Goal: Task Accomplishment & Management: Manage account settings

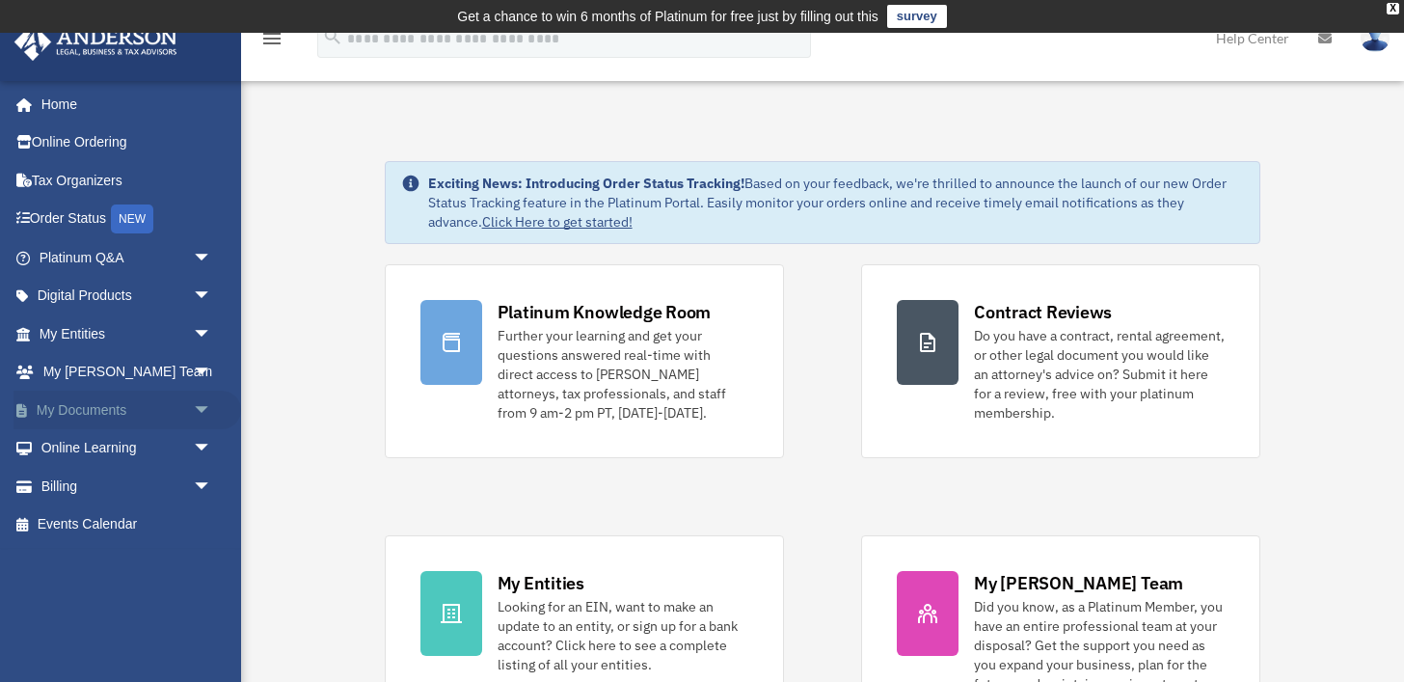
click at [198, 418] on span "arrow_drop_down" at bounding box center [212, 411] width 39 height 40
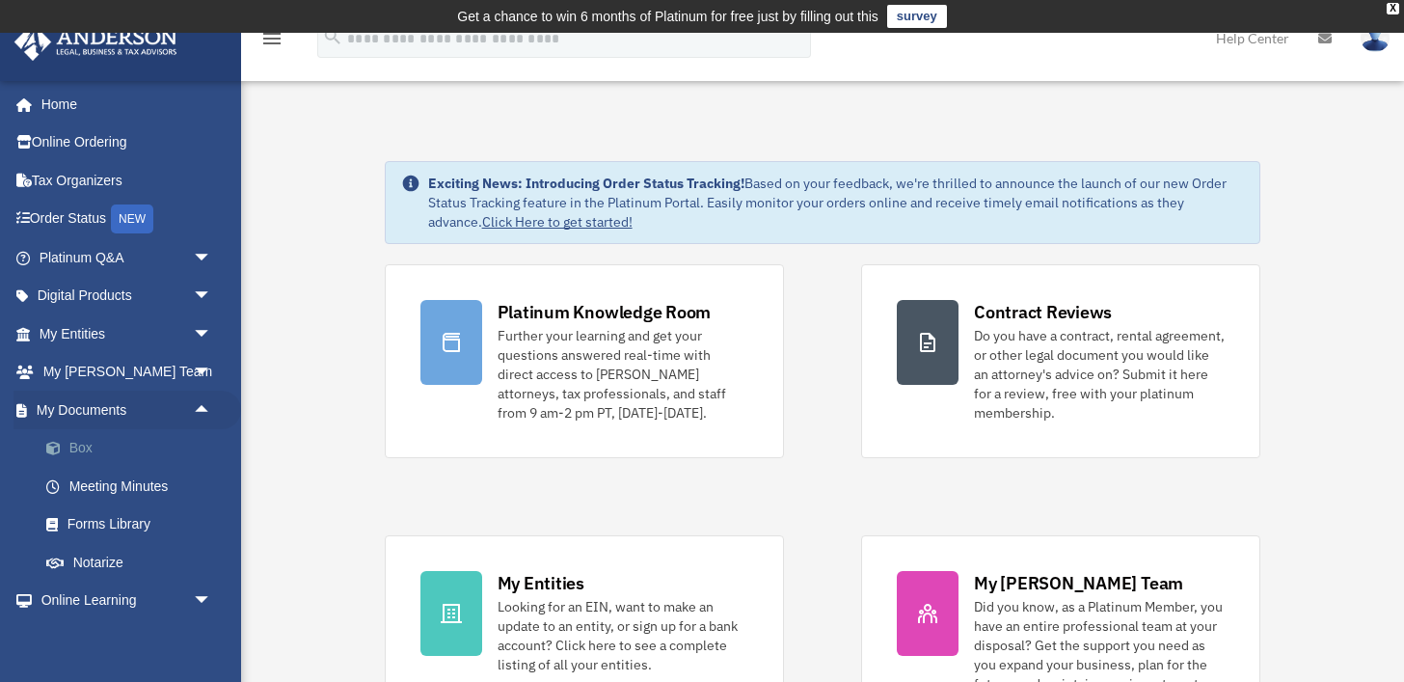
click at [158, 443] on link "Box" at bounding box center [134, 448] width 214 height 39
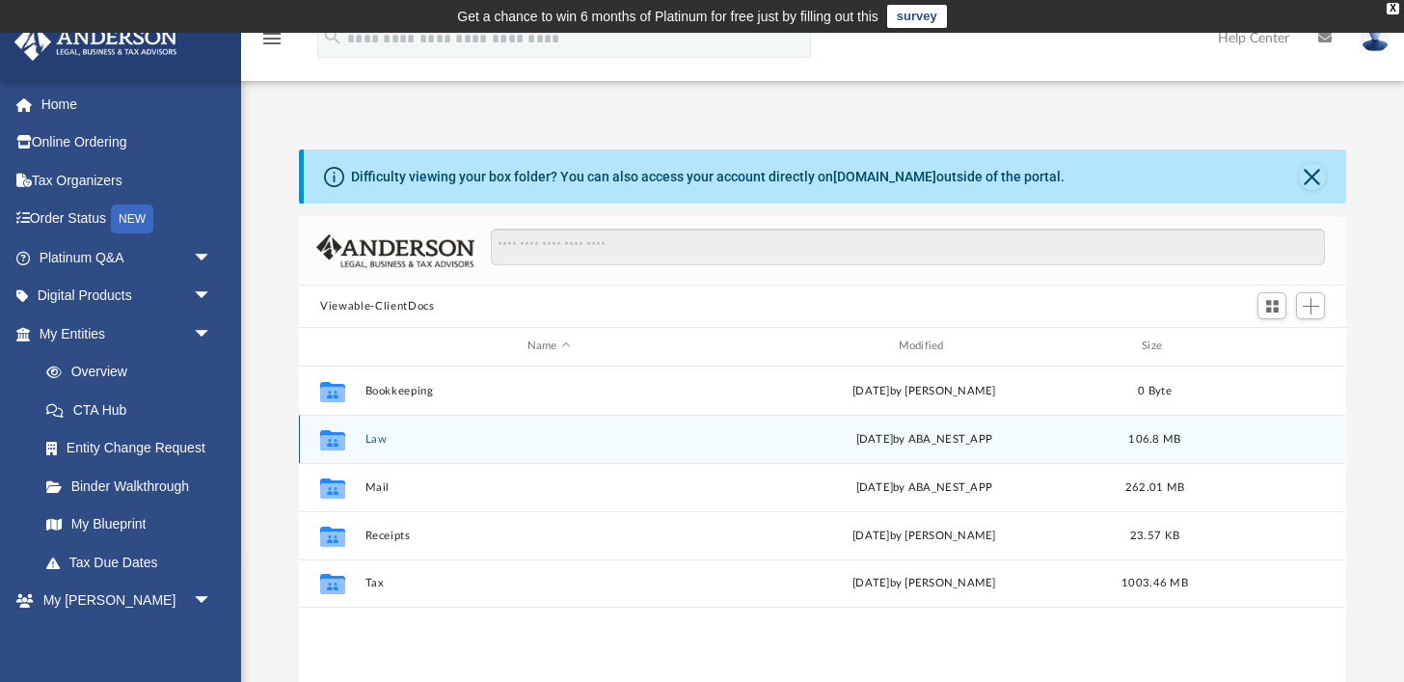
scroll to position [438, 1047]
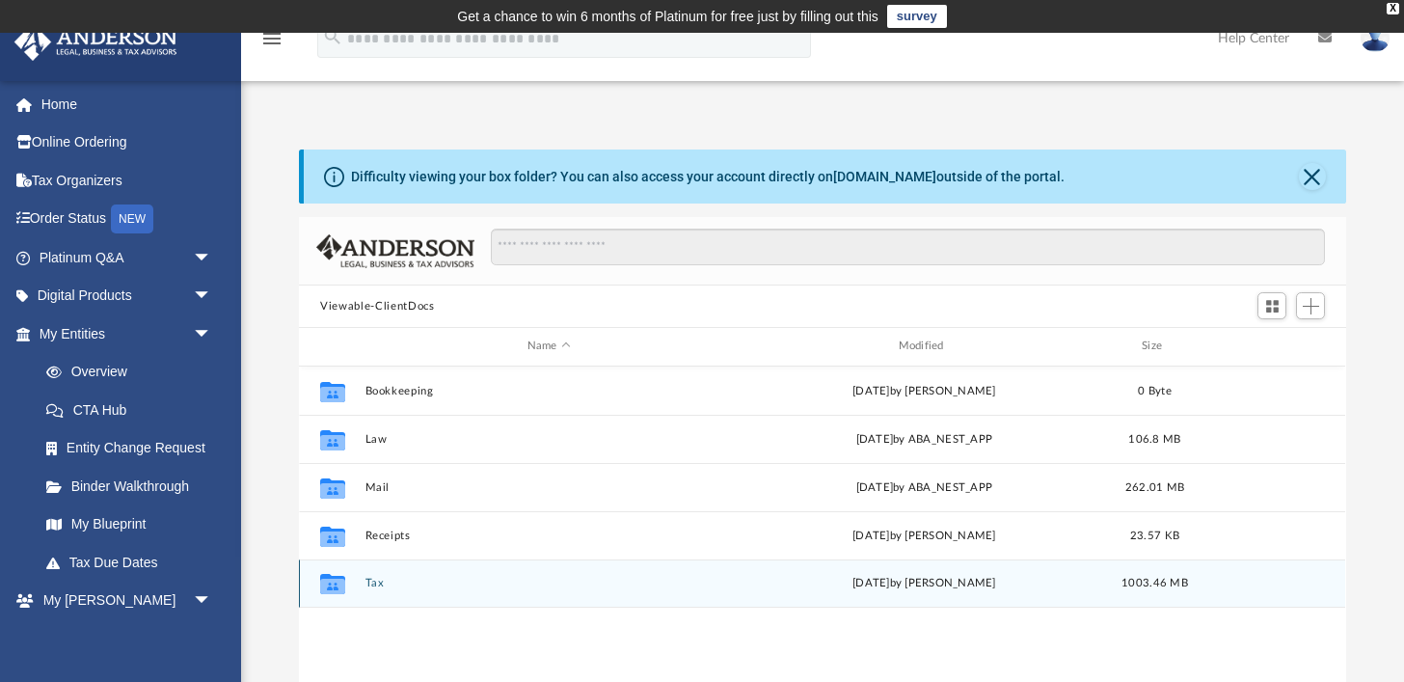
click at [384, 586] on button "Tax" at bounding box center [549, 583] width 367 height 13
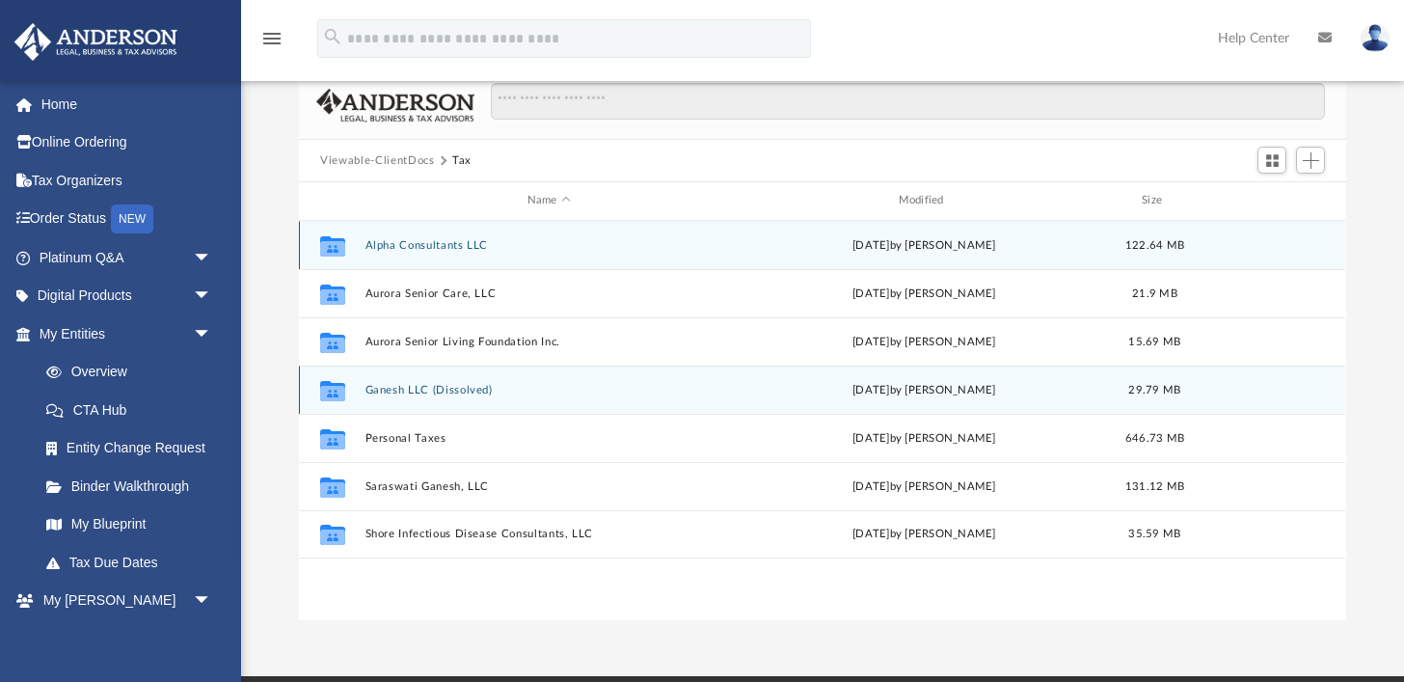
scroll to position [207, 0]
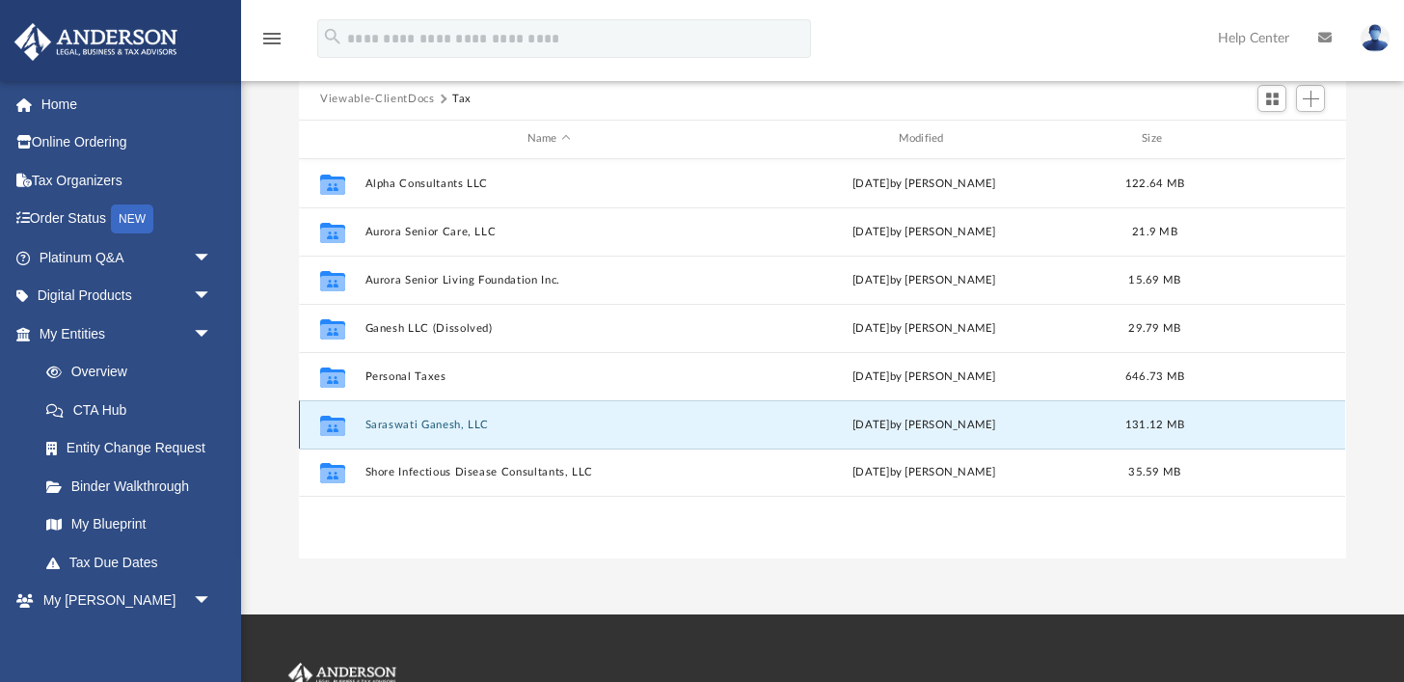
click at [434, 424] on button "Saraswati Ganesh, LLC" at bounding box center [549, 425] width 367 height 13
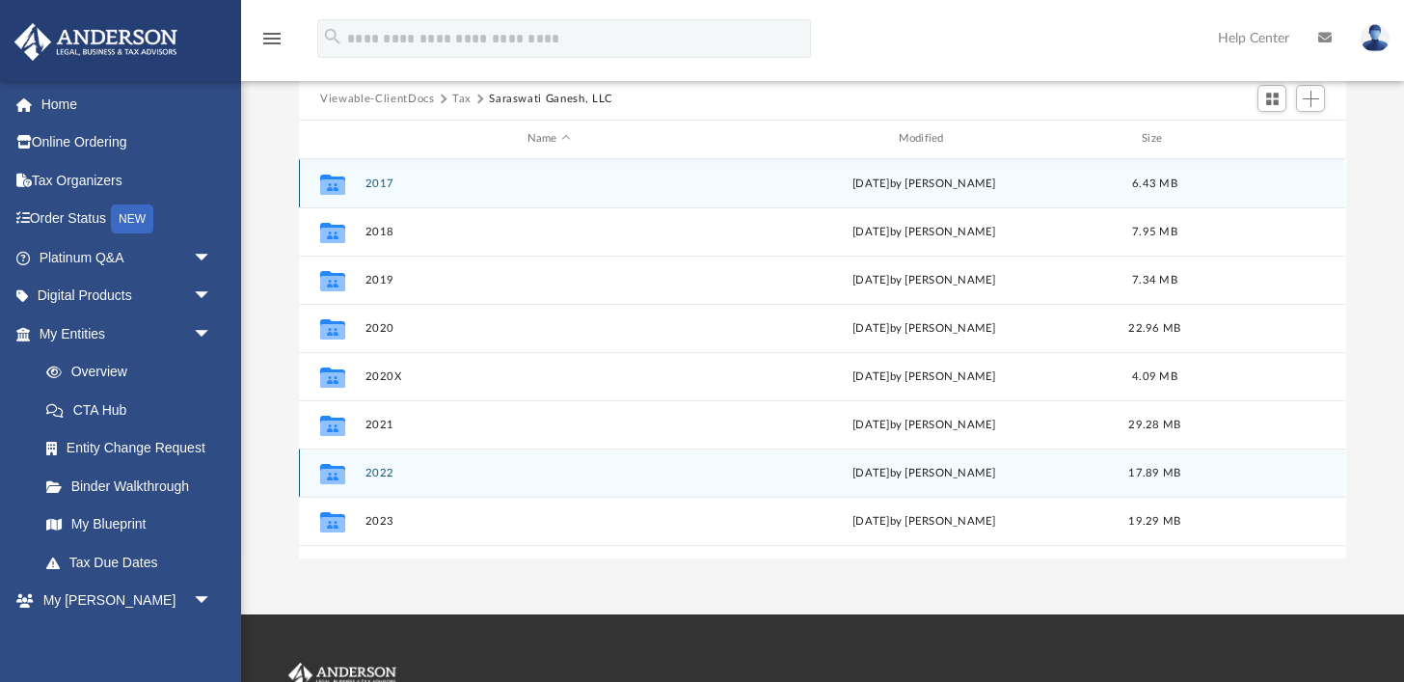
scroll to position [34, 0]
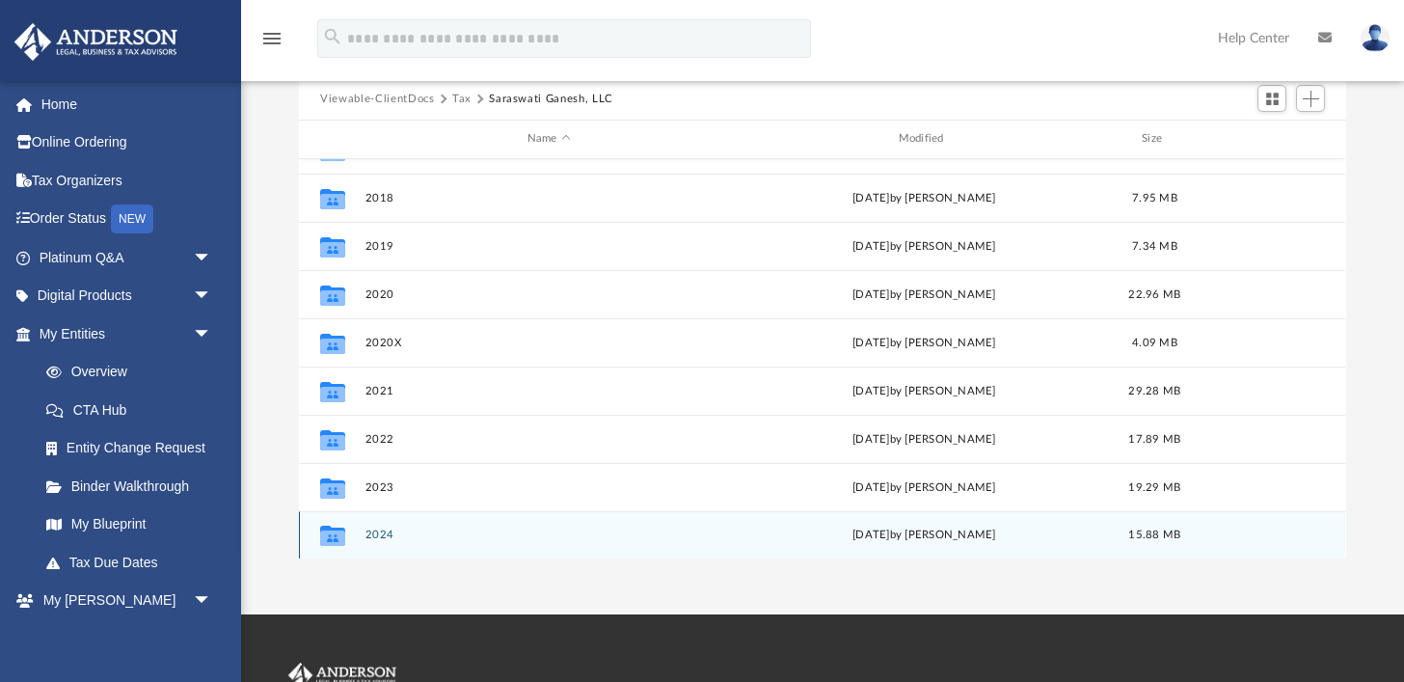
click at [381, 532] on button "2024" at bounding box center [549, 535] width 367 height 13
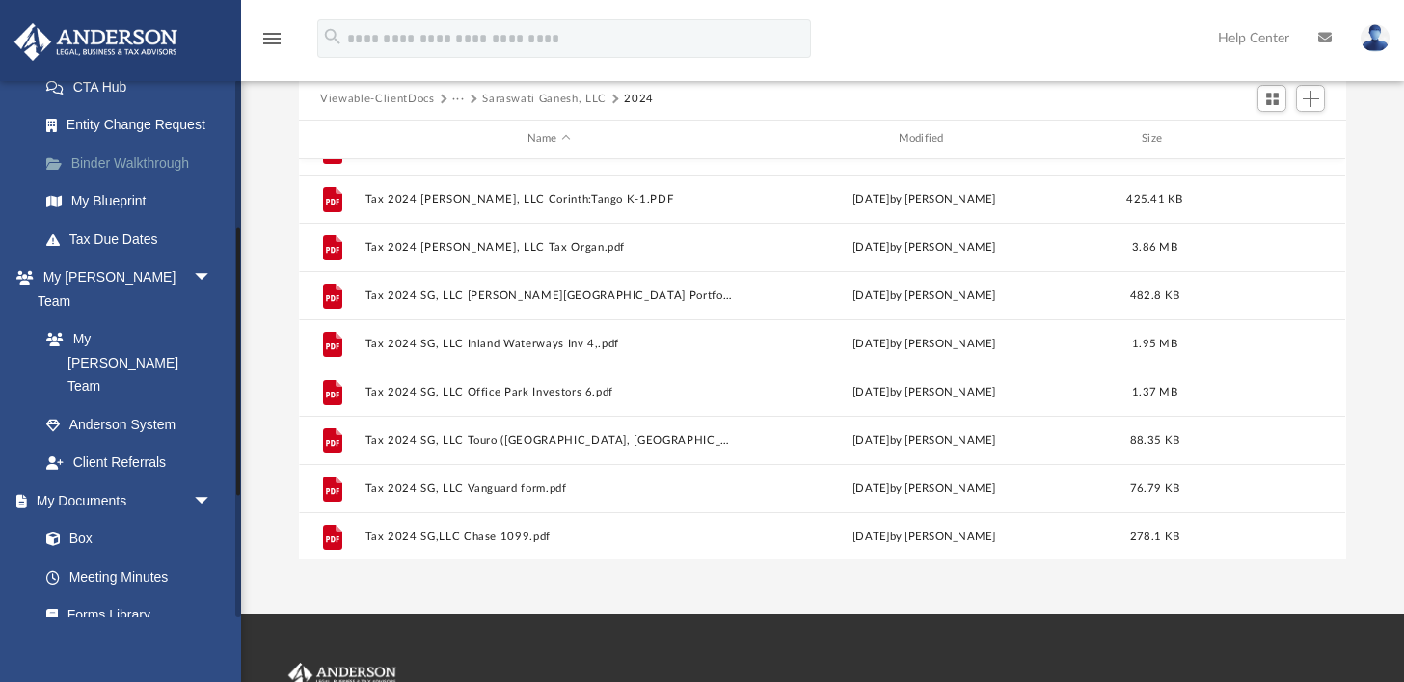
scroll to position [333, 0]
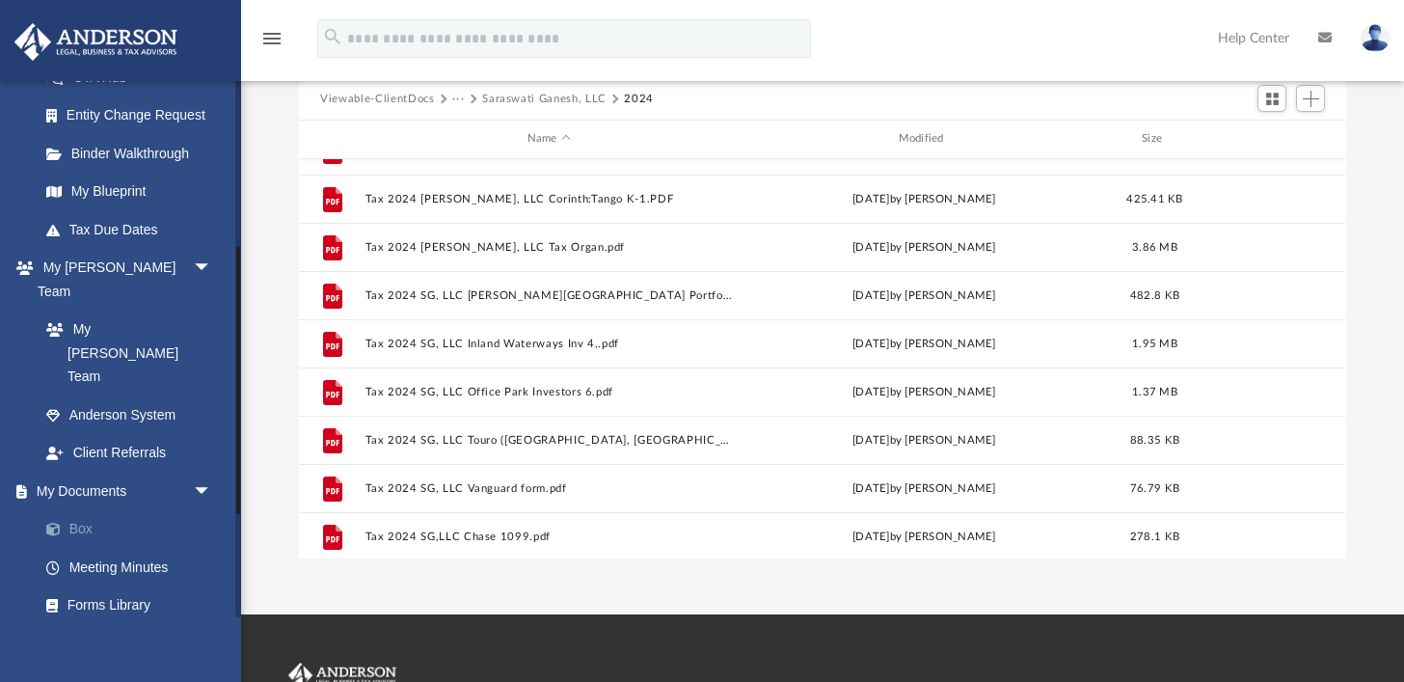
click at [152, 510] on link "Box" at bounding box center [134, 529] width 214 height 39
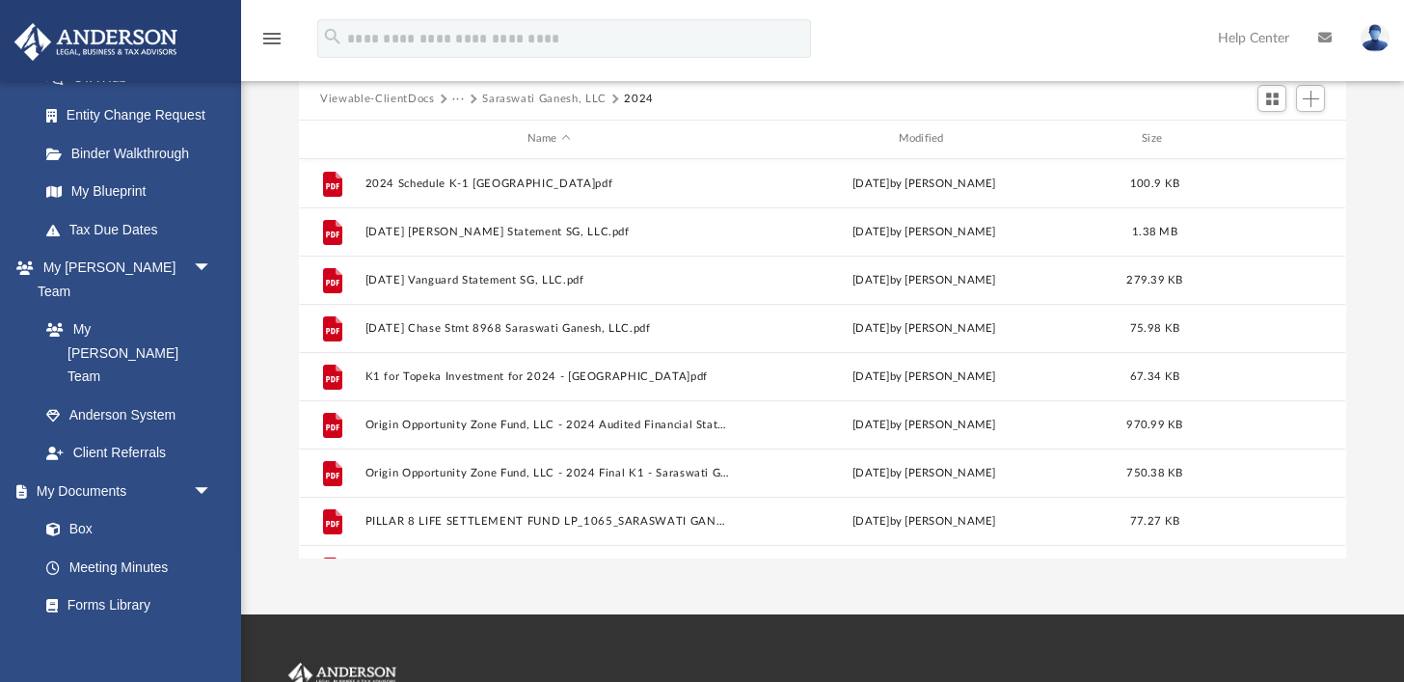
scroll to position [0, 0]
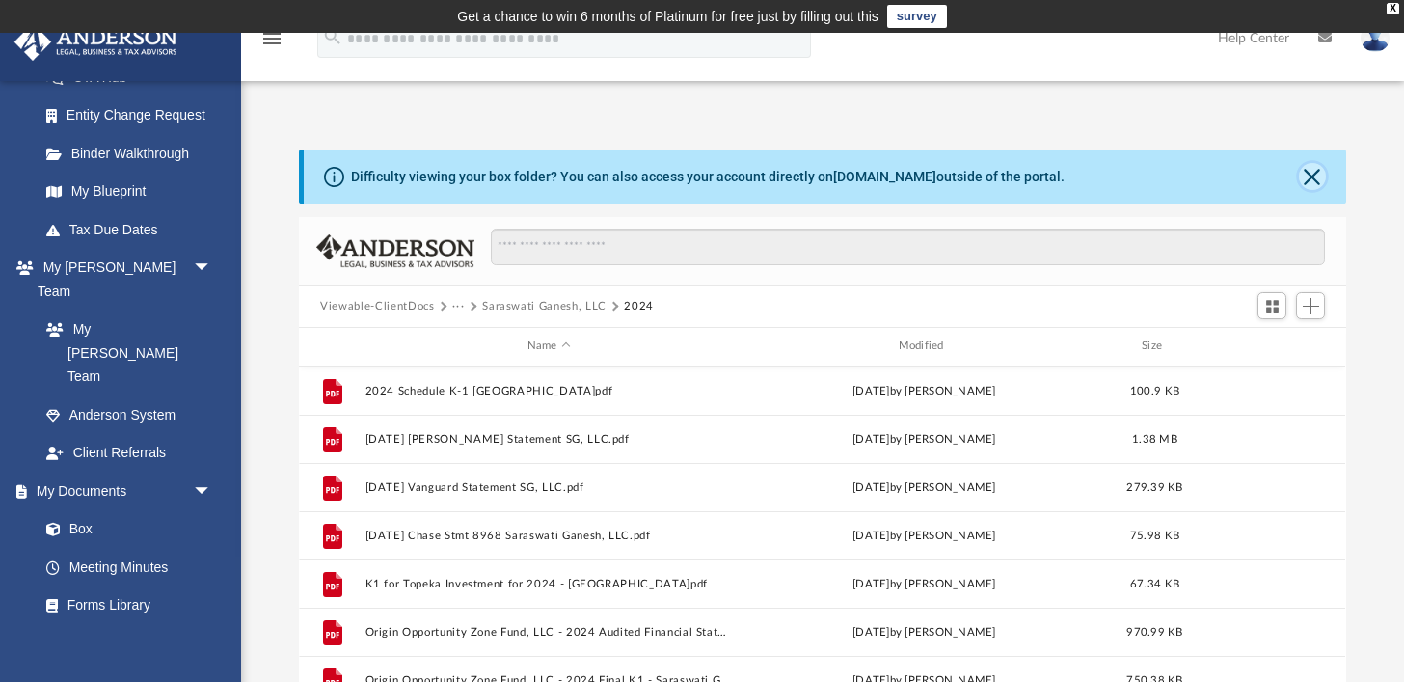
click at [1310, 176] on button "Close" at bounding box center [1312, 176] width 27 height 27
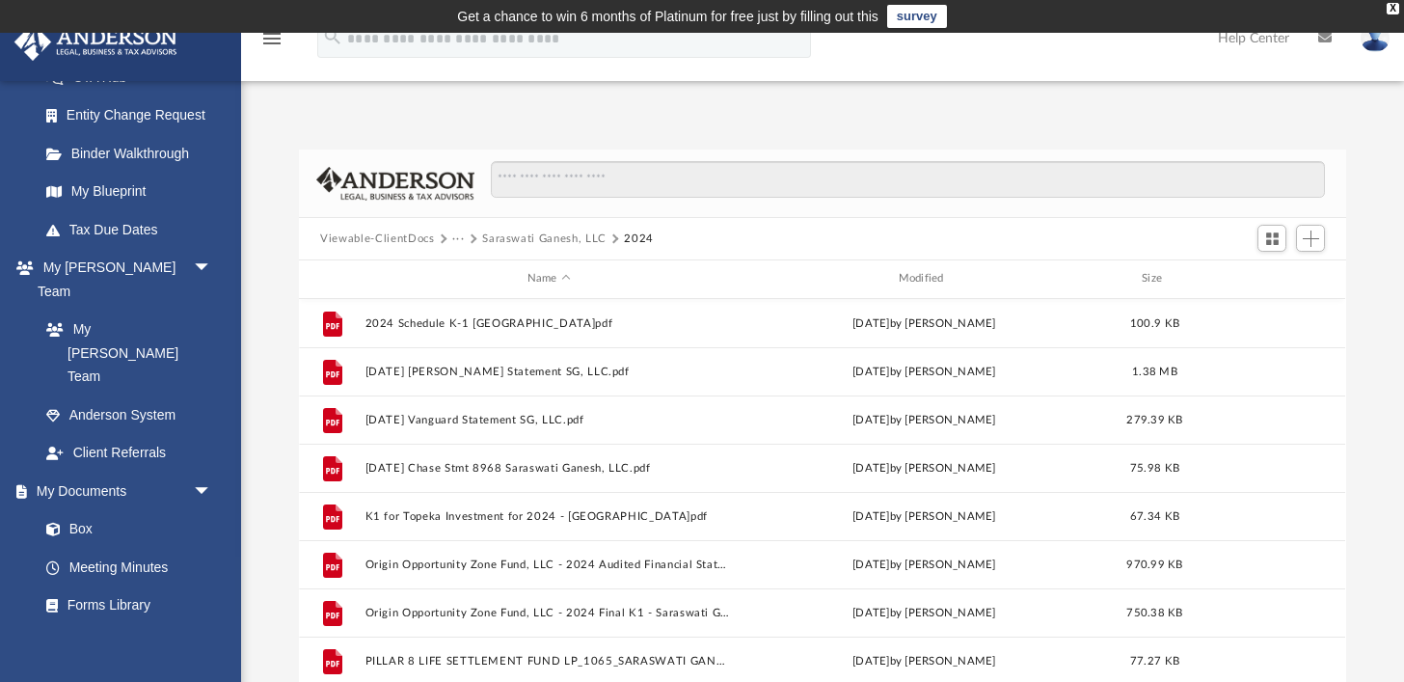
click at [454, 235] on button "···" at bounding box center [458, 239] width 13 height 17
click at [418, 235] on button "Viewable-ClientDocs" at bounding box center [377, 239] width 114 height 17
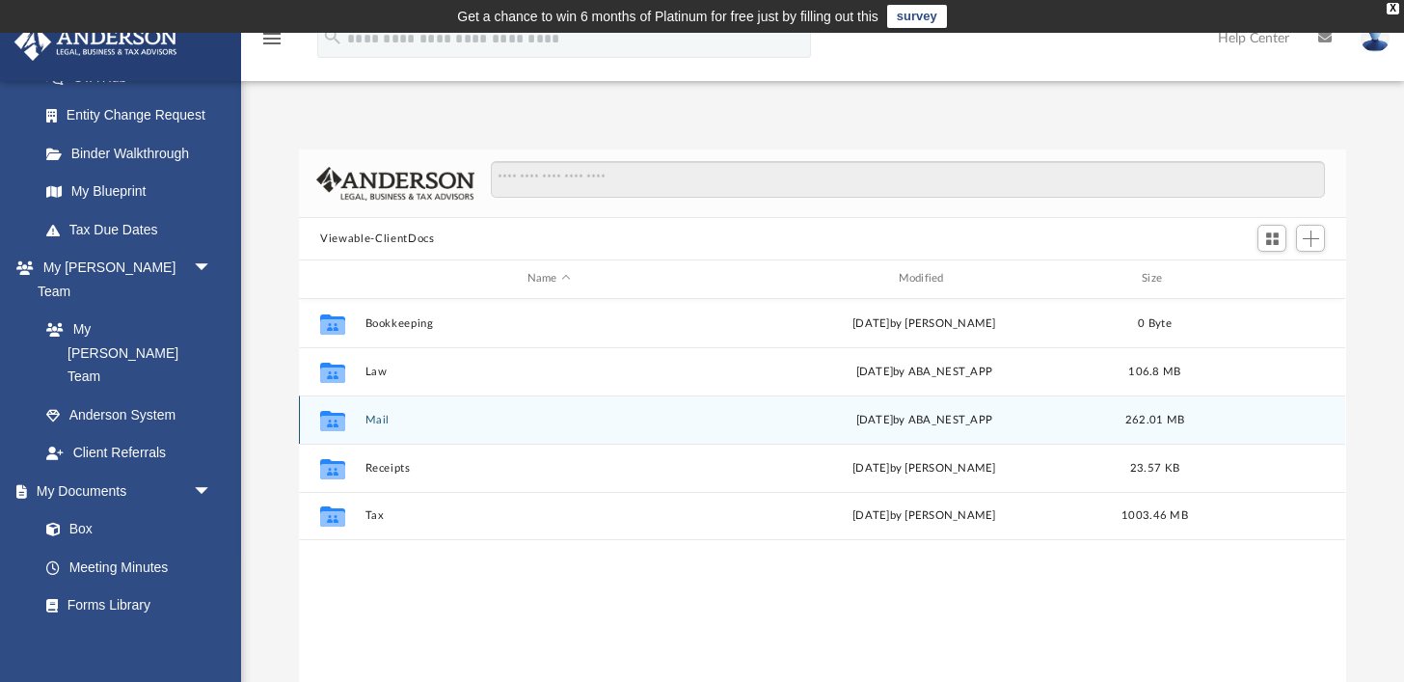
click at [379, 416] on button "Mail" at bounding box center [549, 420] width 367 height 13
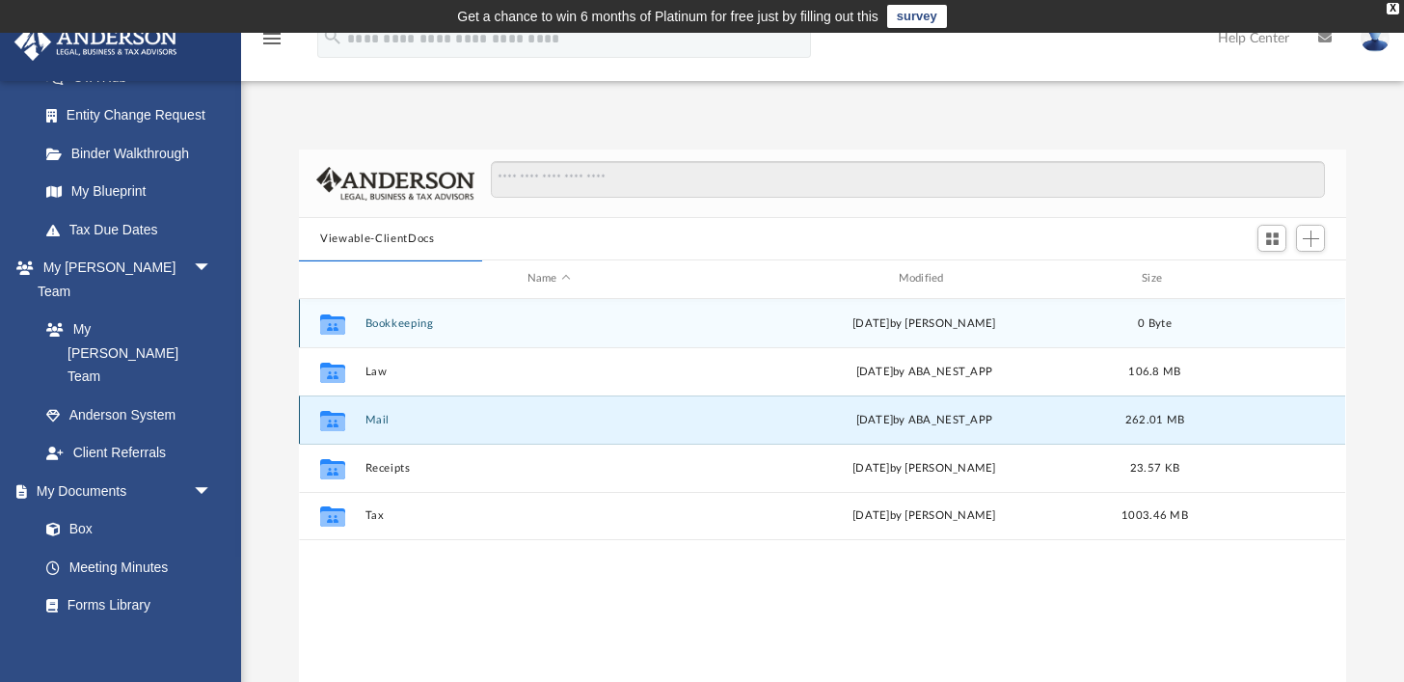
scroll to position [1, 0]
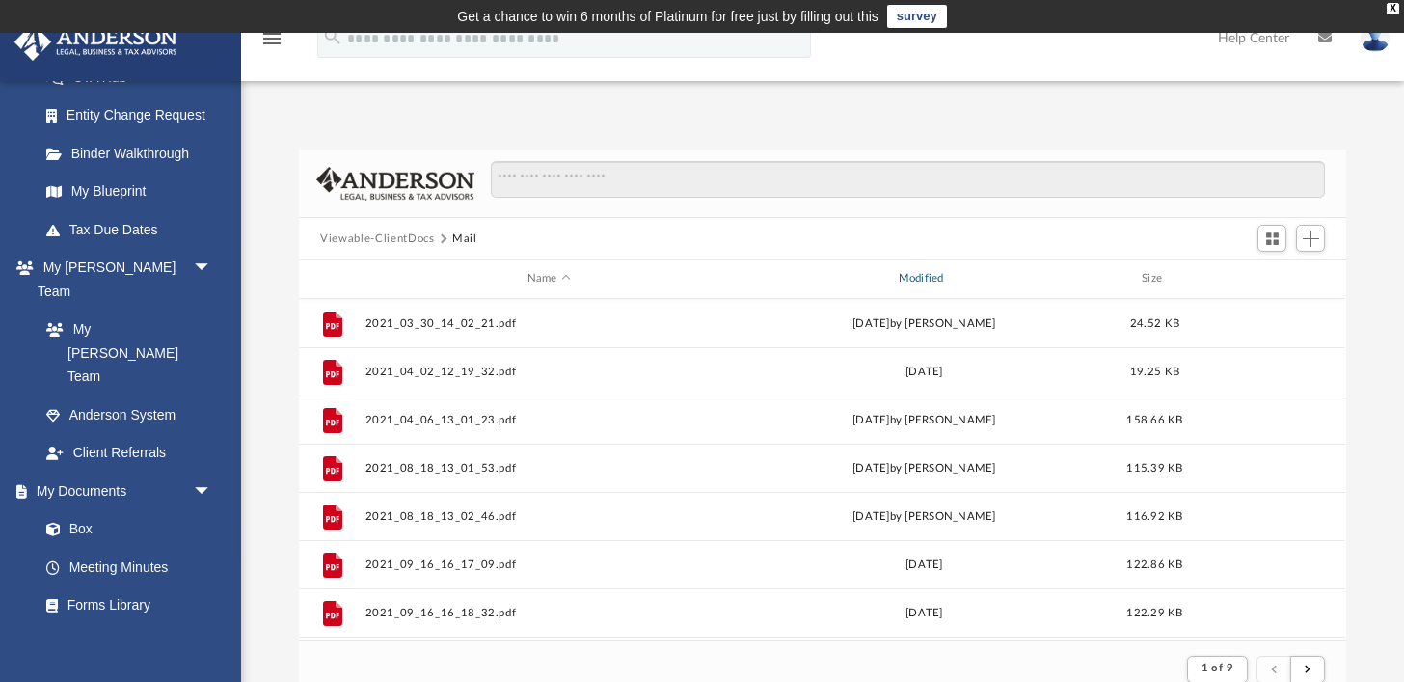
click at [934, 283] on div "Modified" at bounding box center [924, 278] width 367 height 17
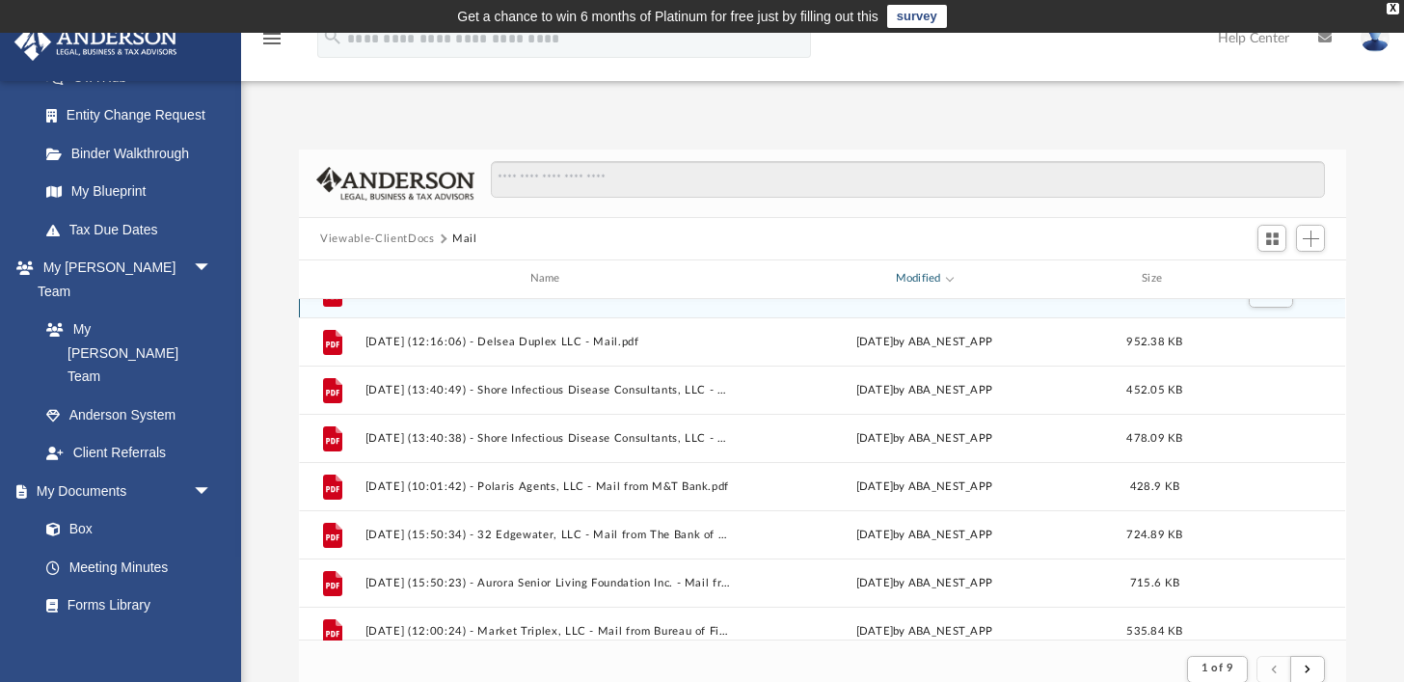
scroll to position [0, 0]
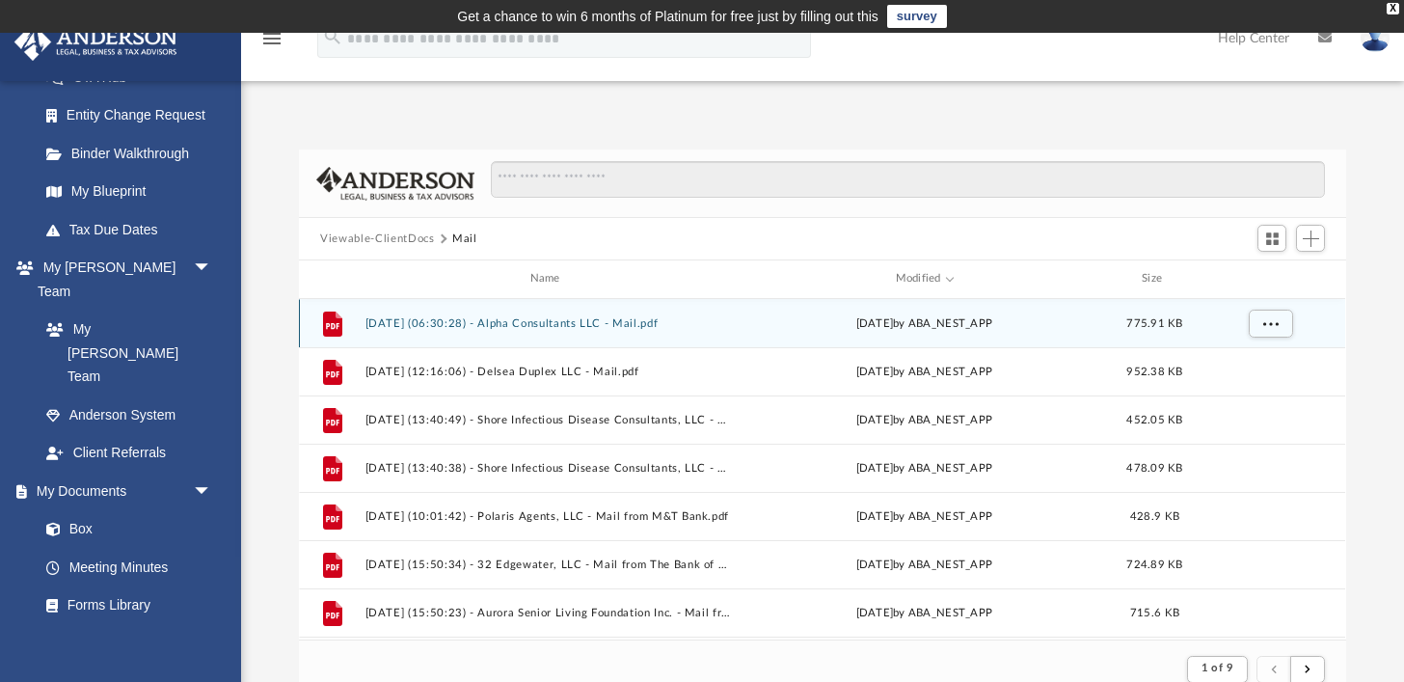
click at [649, 321] on button "2025.08.29 (06:30:28) - Alpha Consultants LLC - Mail.pdf" at bounding box center [549, 323] width 367 height 13
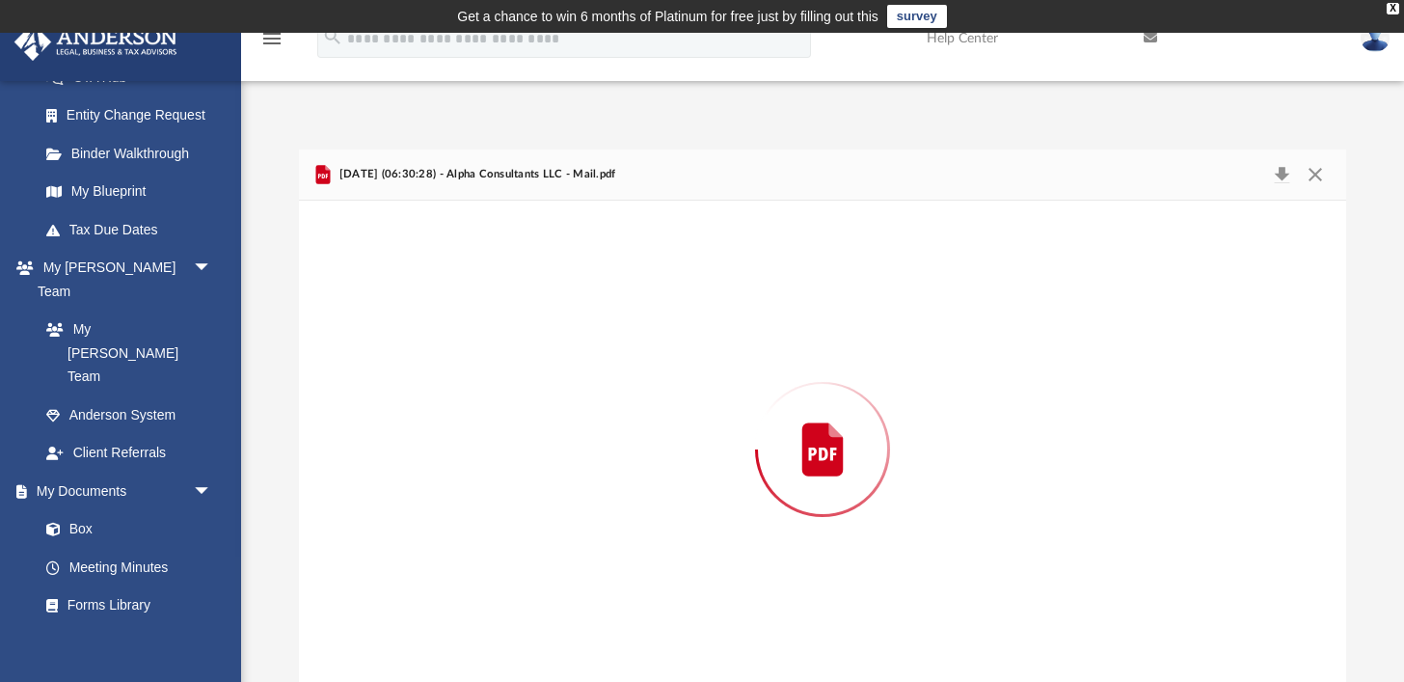
scroll to position [16, 0]
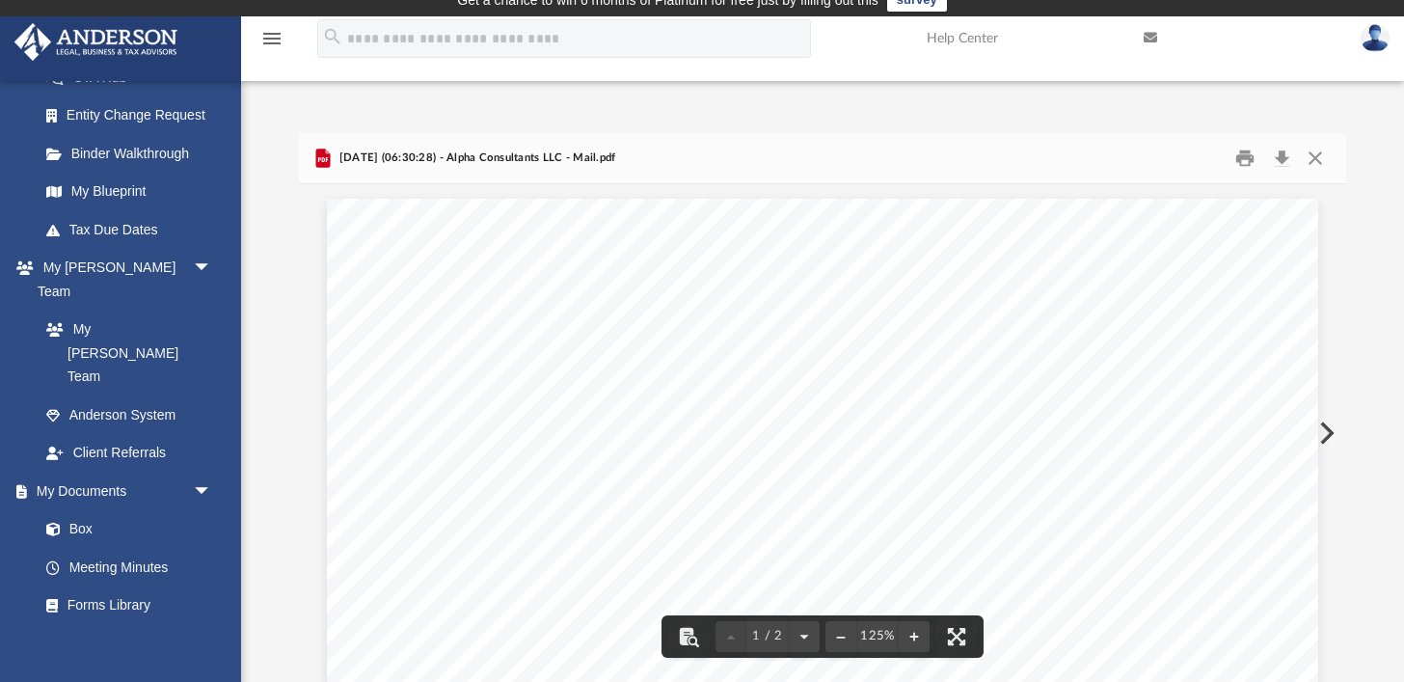
click at [1331, 432] on button "Preview" at bounding box center [1325, 433] width 42 height 54
click at [1327, 434] on button "Preview" at bounding box center [1325, 433] width 42 height 54
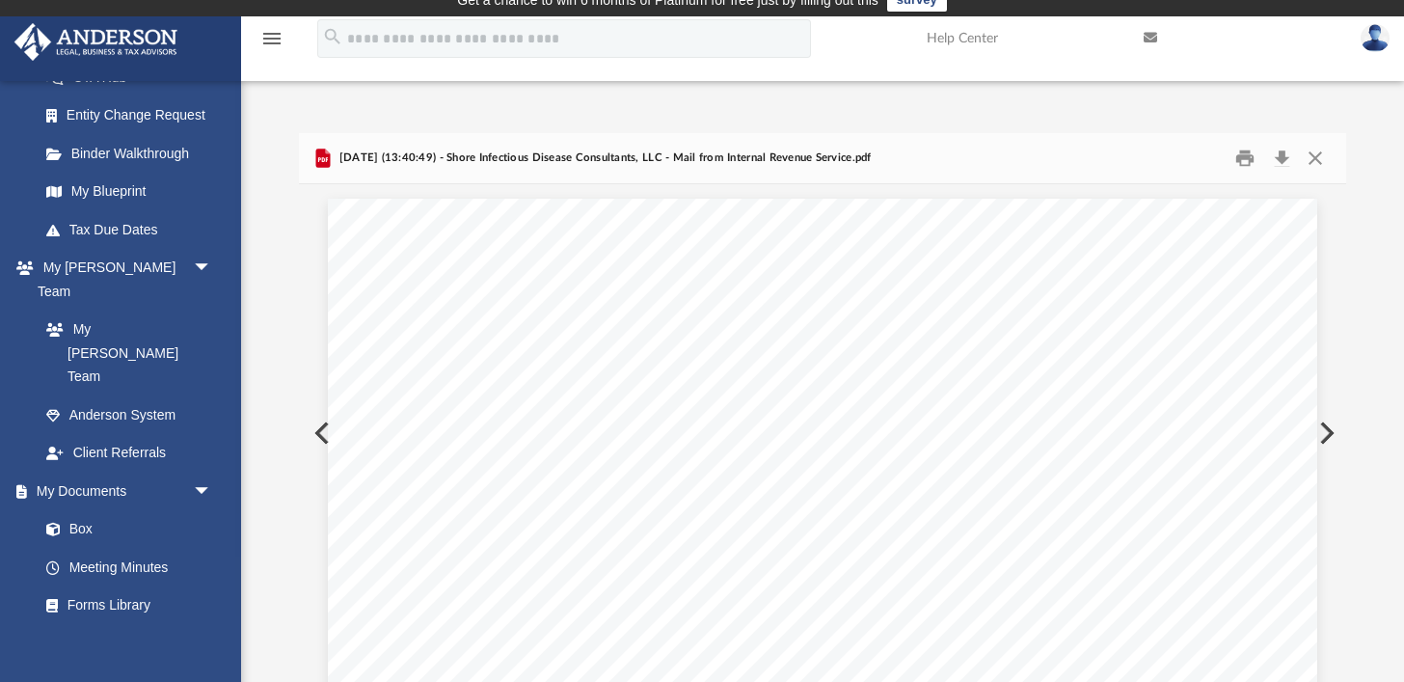
click at [1327, 434] on button "Preview" at bounding box center [1325, 433] width 42 height 54
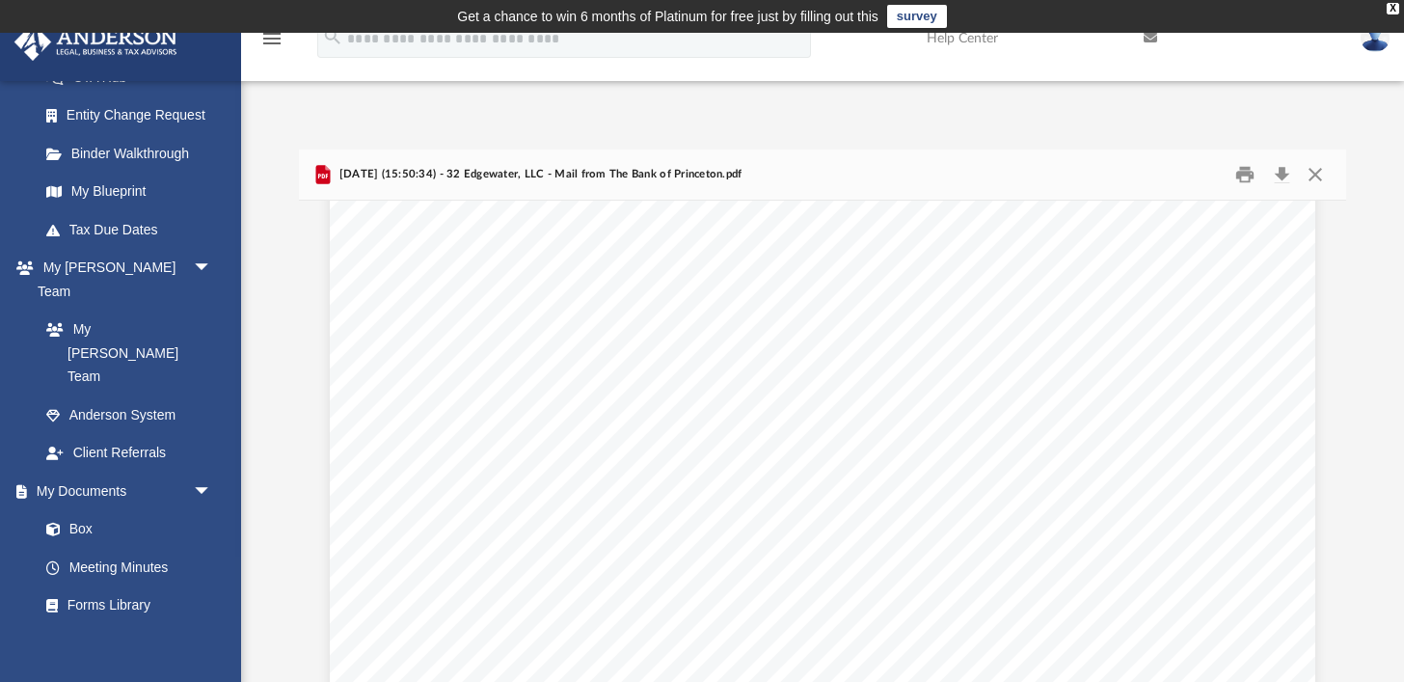
scroll to position [636, 0]
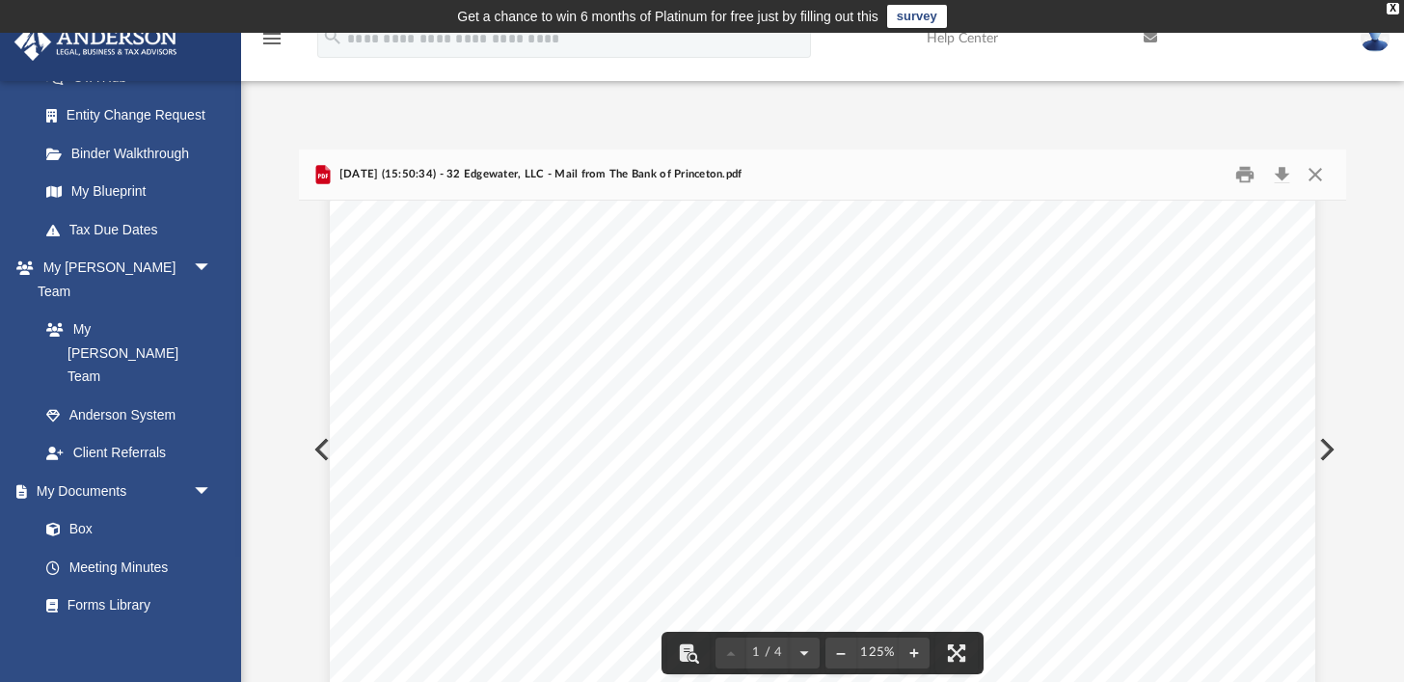
click at [1335, 454] on button "Preview" at bounding box center [1325, 449] width 42 height 54
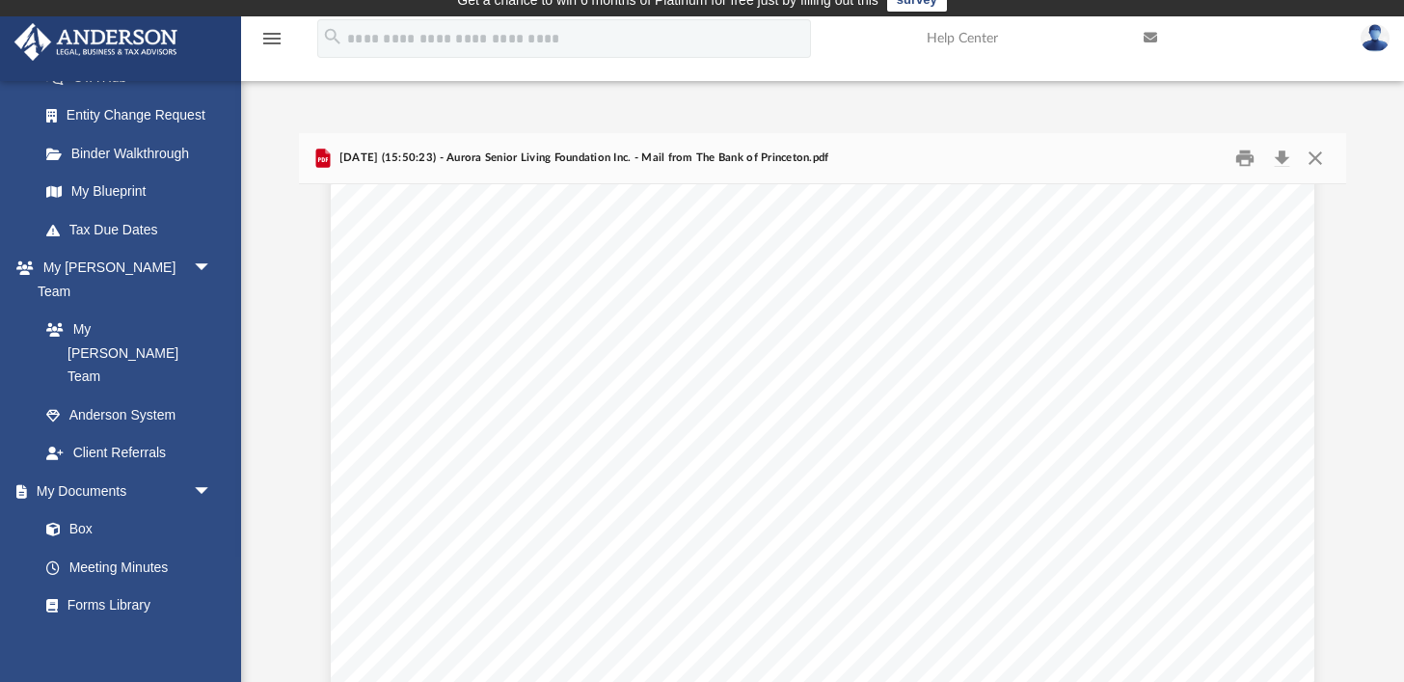
scroll to position [0, 0]
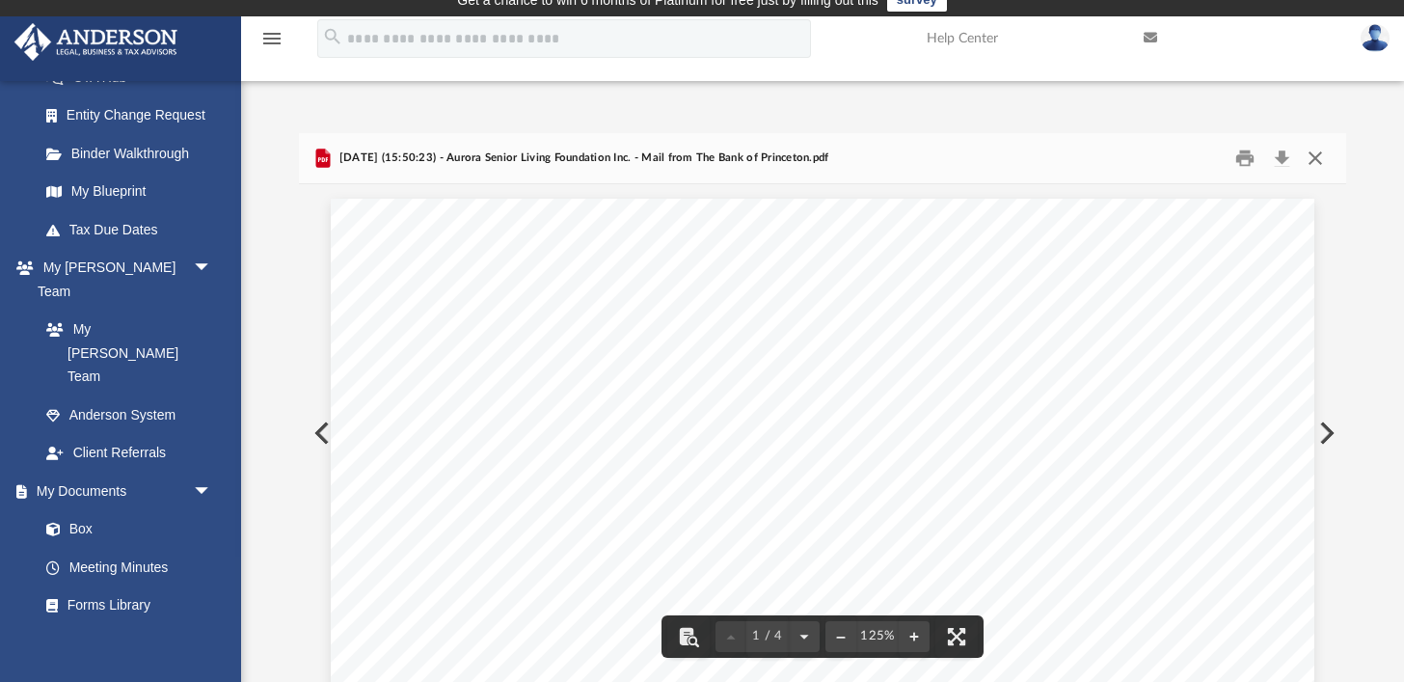
click at [1320, 151] on button "Close" at bounding box center [1315, 159] width 35 height 30
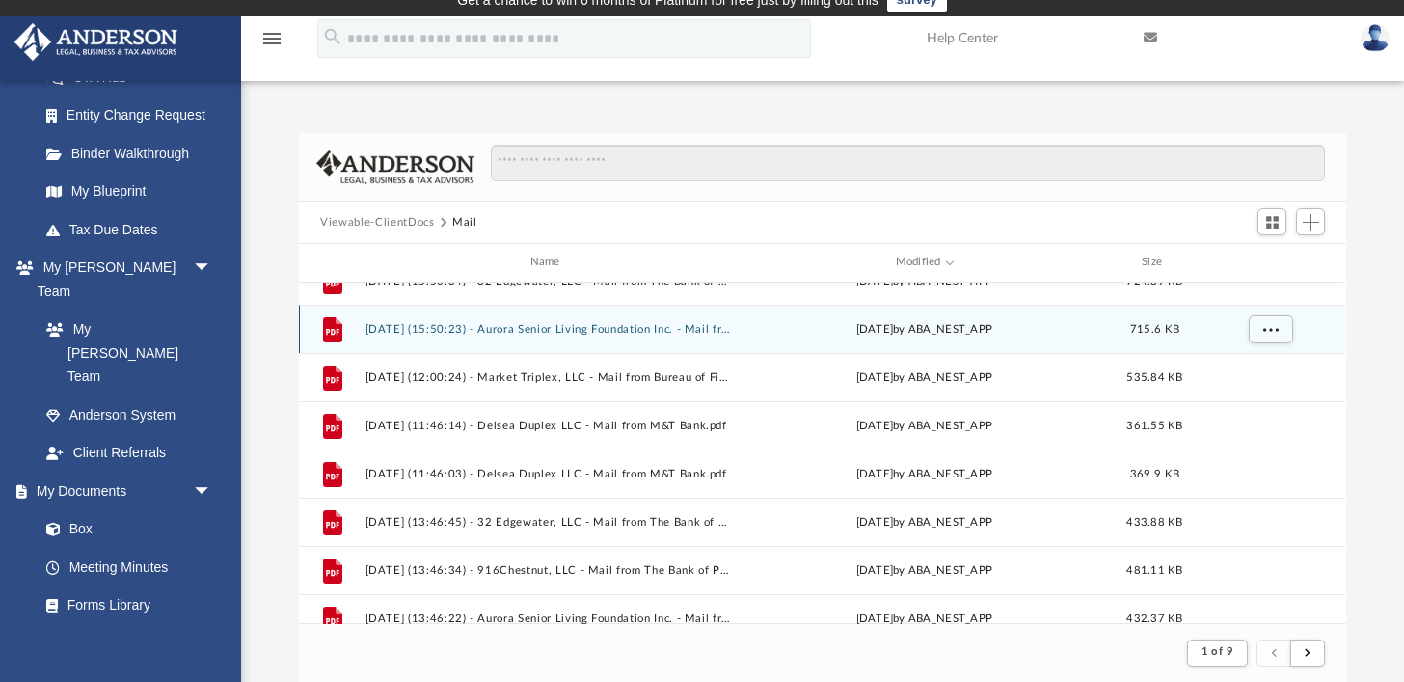
scroll to position [276, 0]
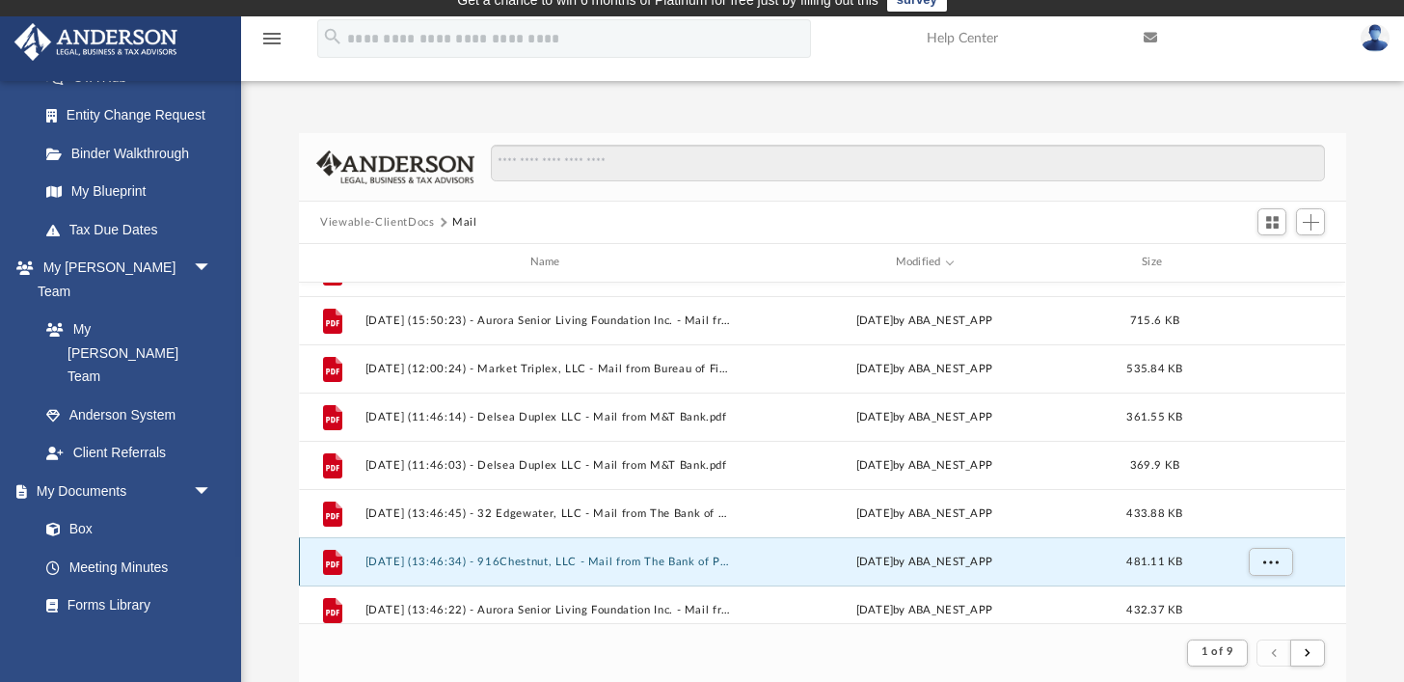
click at [632, 560] on button "2025.08.07 (13:46:34) - 916Chestnut, LLC - Mail from The Bank of Princeton.pdf" at bounding box center [549, 562] width 367 height 13
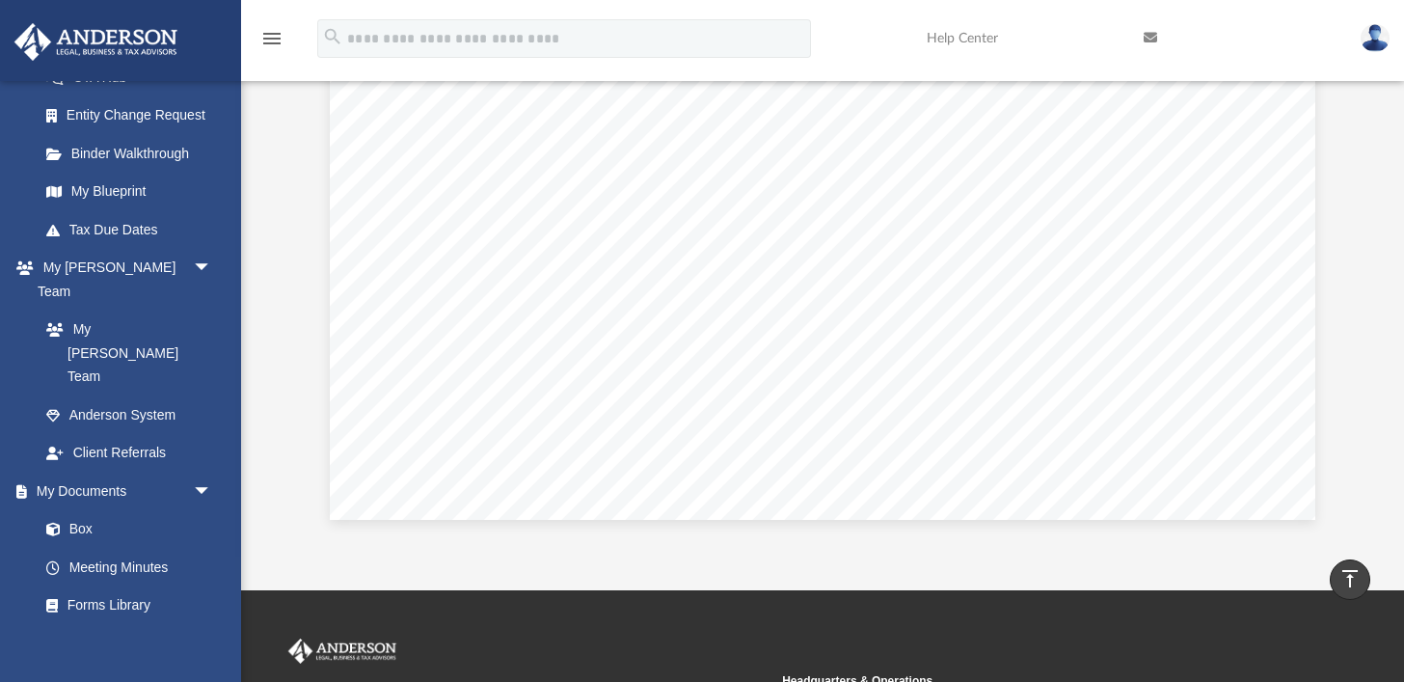
scroll to position [0, 0]
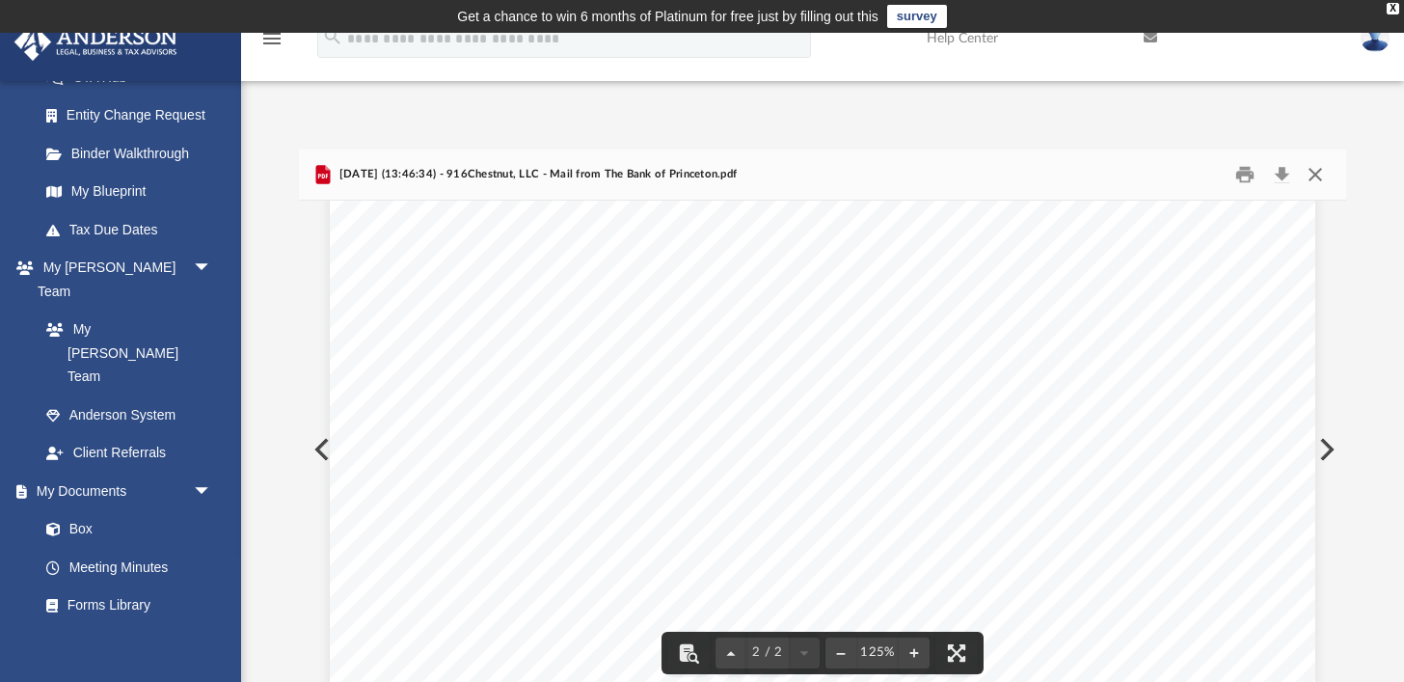
click at [1321, 173] on button "Close" at bounding box center [1315, 175] width 35 height 30
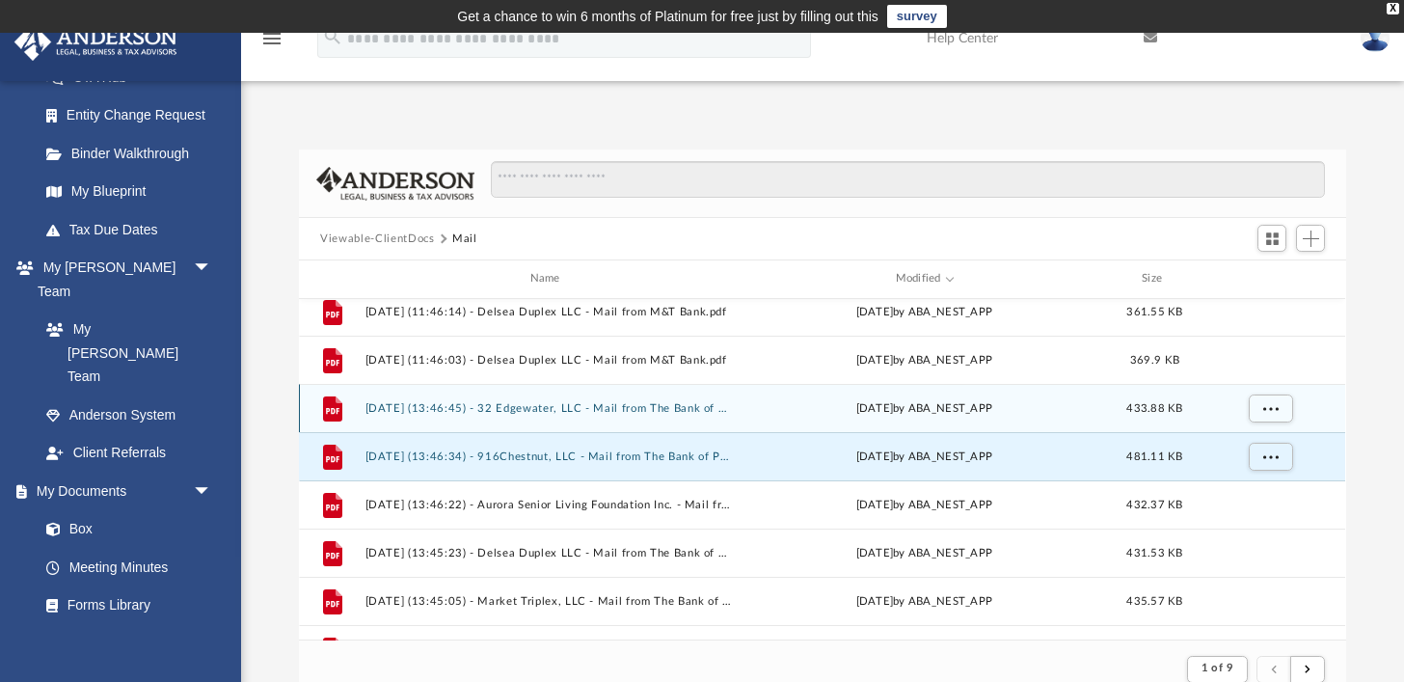
scroll to position [413, 0]
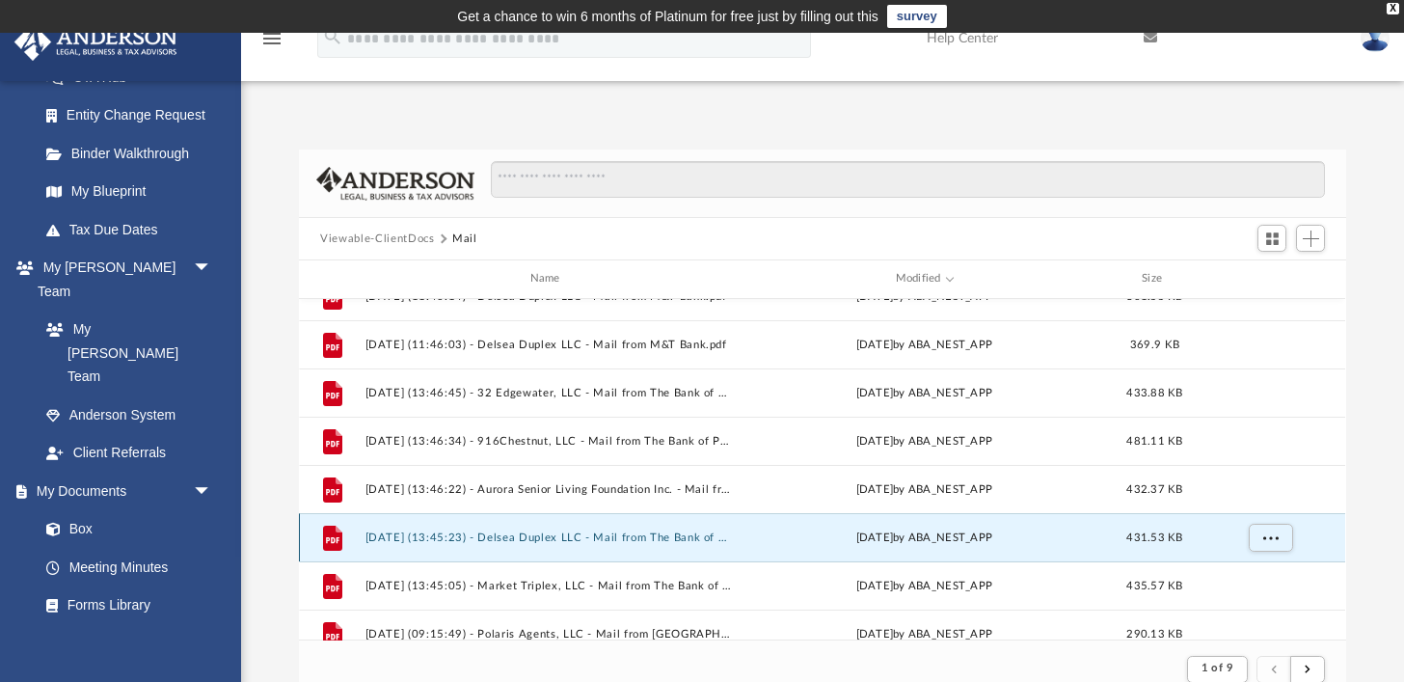
click at [532, 533] on button "2025.08.07 (13:45:23) - Delsea Duplex LLC - Mail from The Bank of Princeton.pdf" at bounding box center [549, 537] width 367 height 13
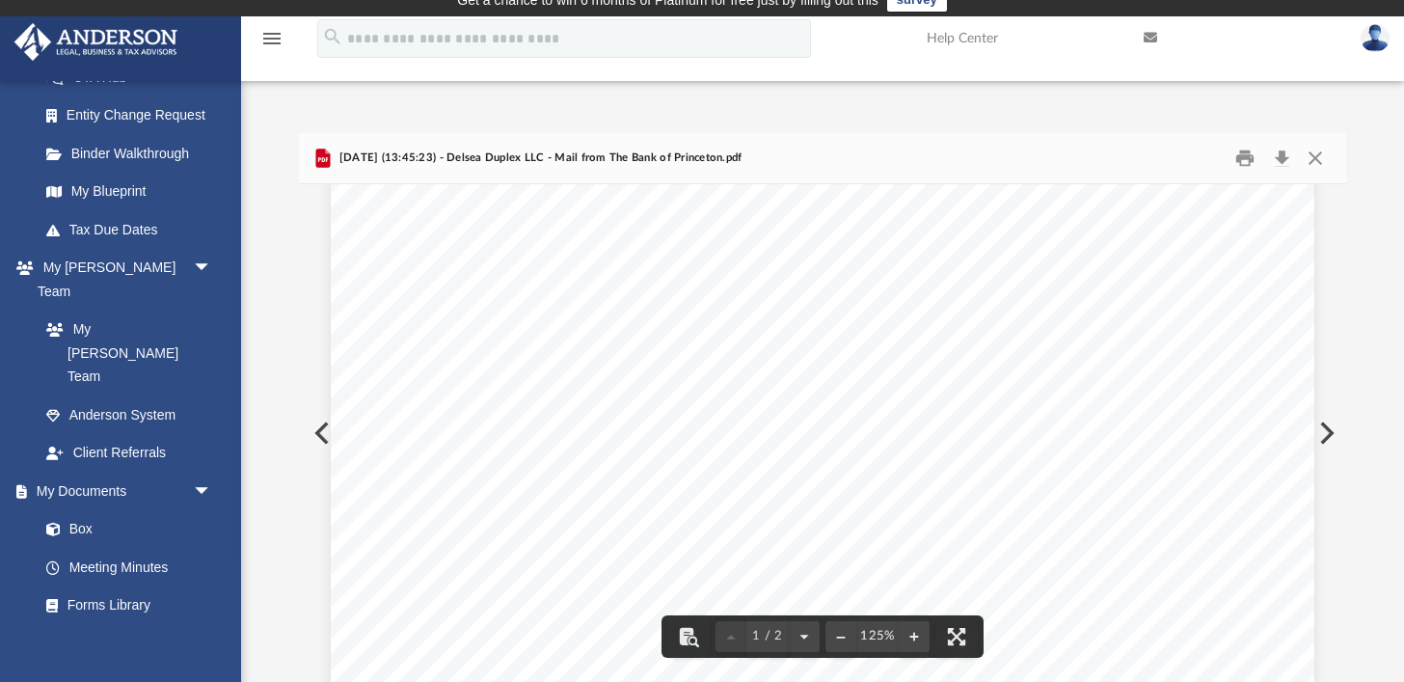
scroll to position [238, 0]
click at [1314, 160] on button "Close" at bounding box center [1315, 159] width 35 height 30
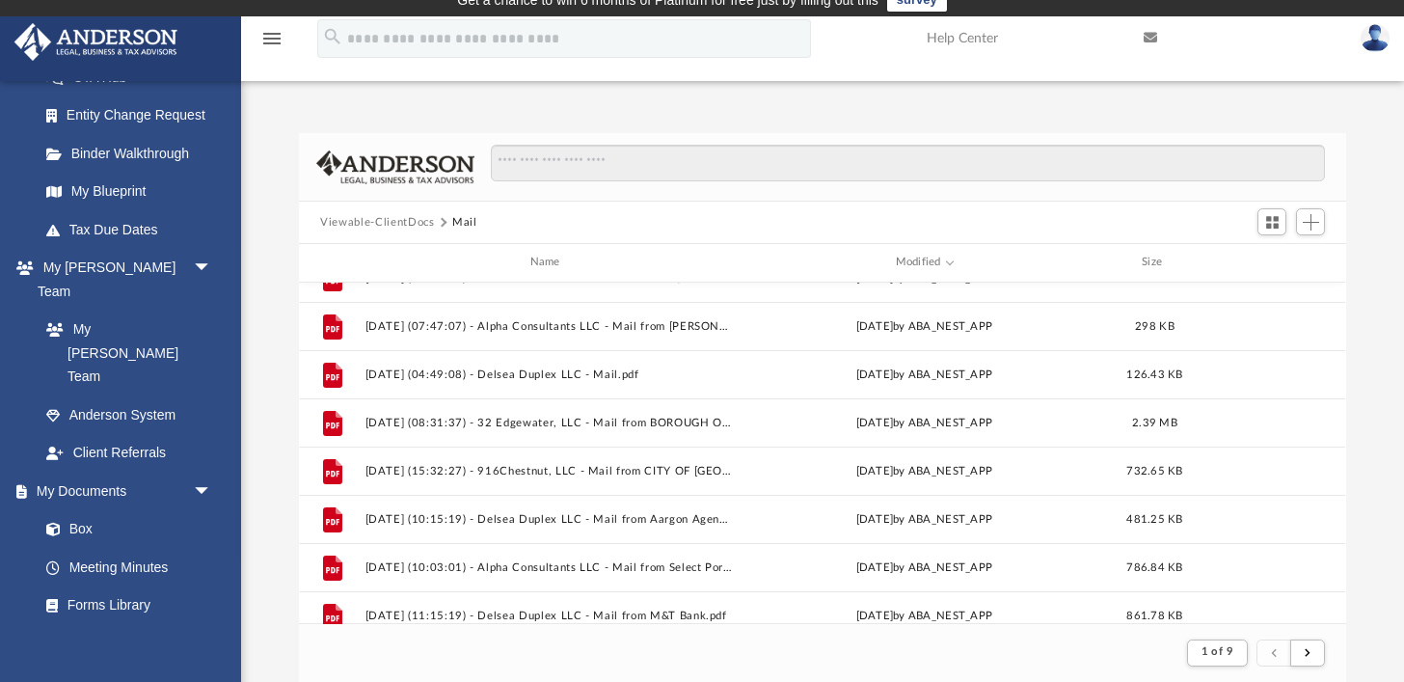
scroll to position [863, 0]
